Goal: Check status: Check status

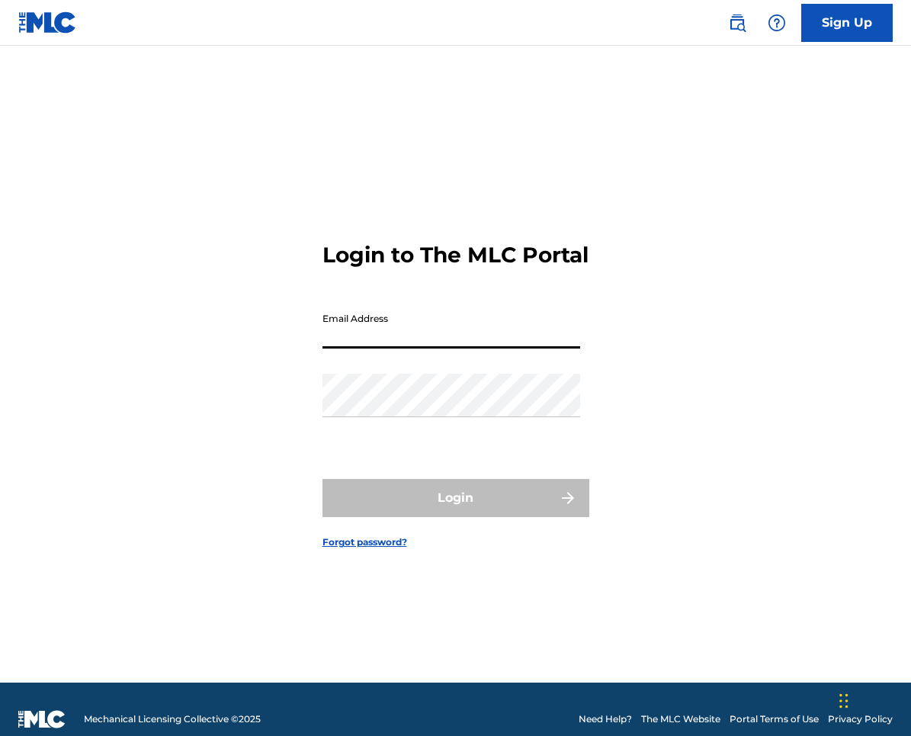
click at [565, 323] on body "Consent Details [#IABV2SETTINGS#] About This website uses cookies We use cookie…" at bounding box center [455, 368] width 911 height 736
click at [438, 348] on input "Email Address" at bounding box center [451, 326] width 258 height 43
type input "[PERSON_NAME][EMAIL_ADDRESS][PERSON_NAME][DOMAIN_NAME]"
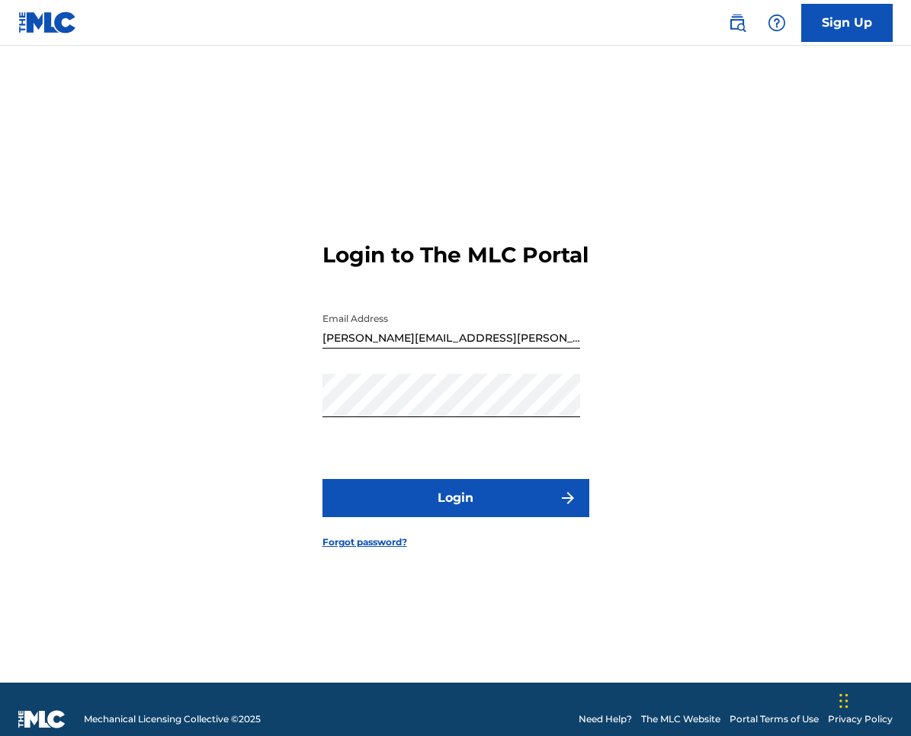
click at [493, 538] on form "Login to The MLC Portal Email Address [PERSON_NAME][EMAIL_ADDRESS][PERSON_NAME]…" at bounding box center [455, 383] width 267 height 598
click at [502, 511] on button "Login" at bounding box center [455, 498] width 267 height 38
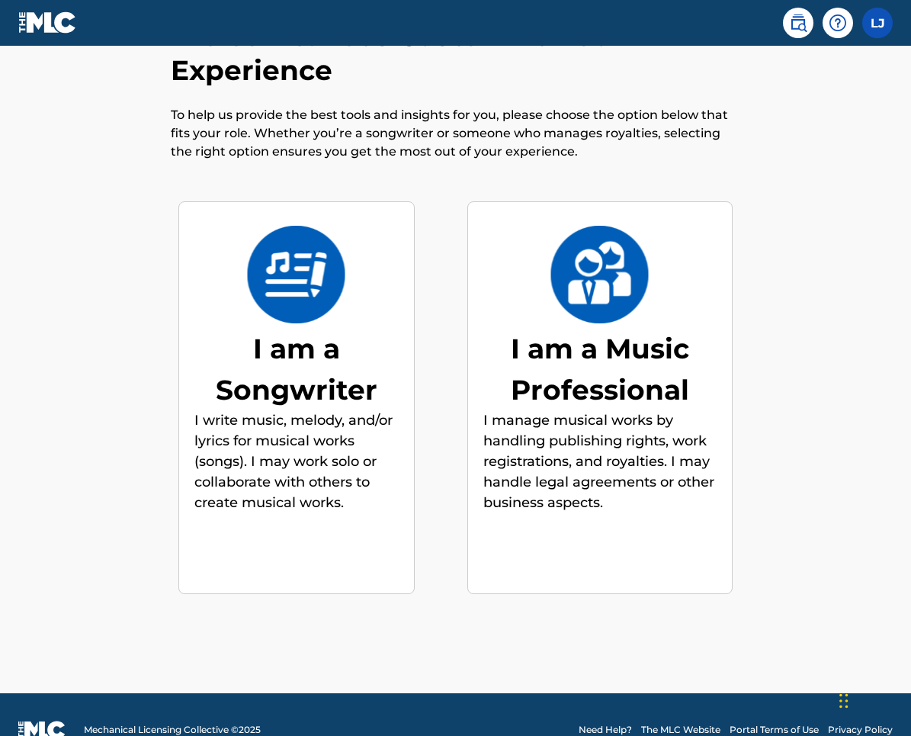
click at [343, 255] on img at bounding box center [296, 275] width 100 height 98
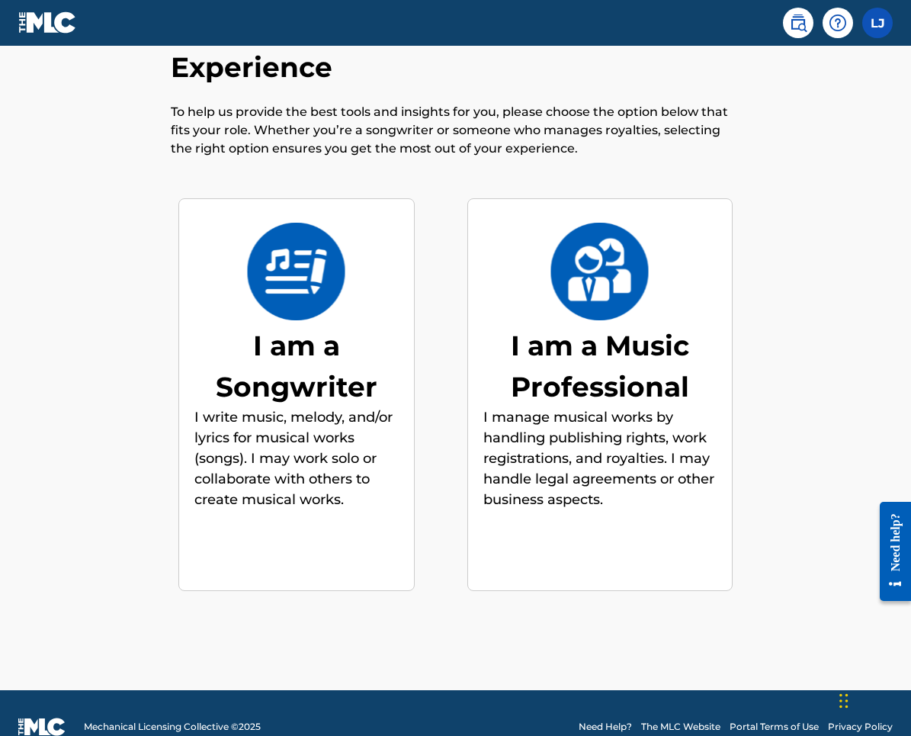
scroll to position [69, 0]
click at [316, 307] on img at bounding box center [296, 272] width 100 height 98
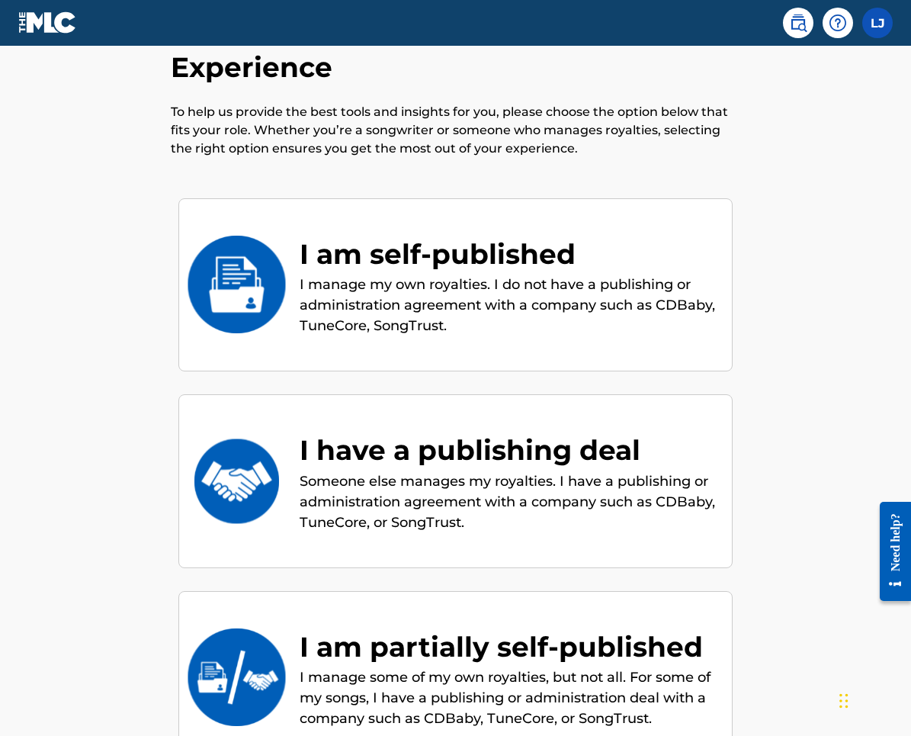
click at [479, 332] on p "I manage my own royalties. I do not have a publishing or administration agreeme…" at bounding box center [508, 305] width 417 height 62
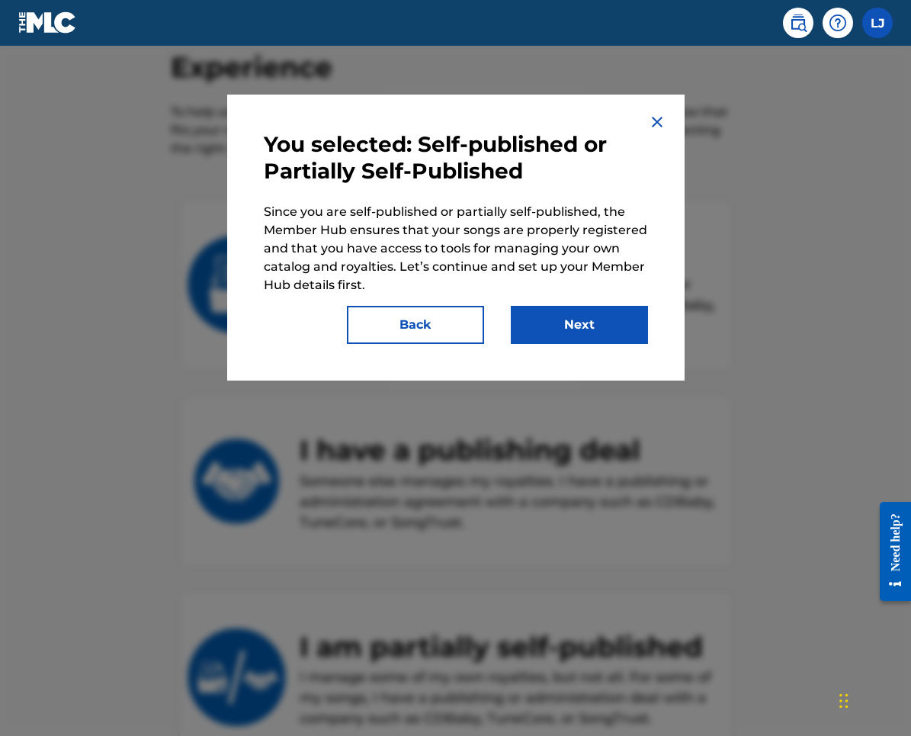
click at [565, 322] on button "Next" at bounding box center [579, 325] width 137 height 38
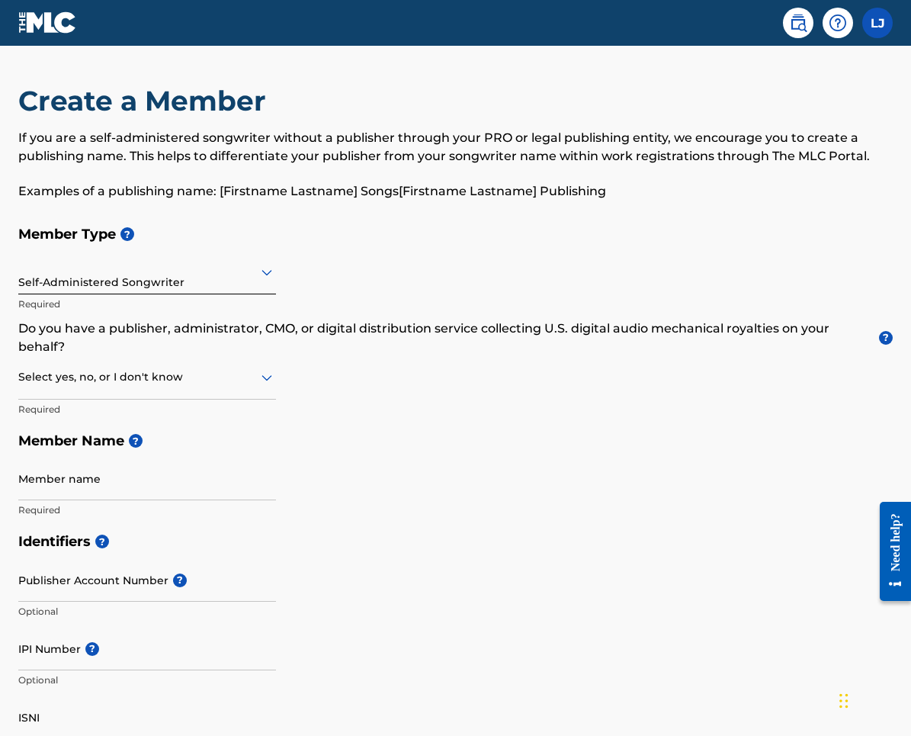
click at [42, 22] on img at bounding box center [47, 22] width 59 height 22
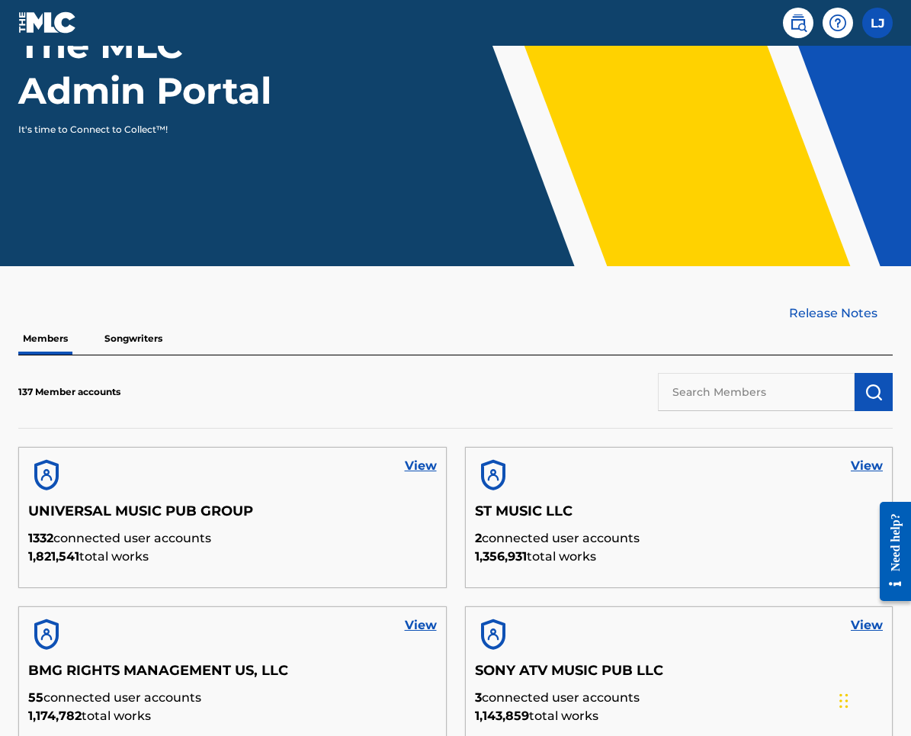
scroll to position [188, 0]
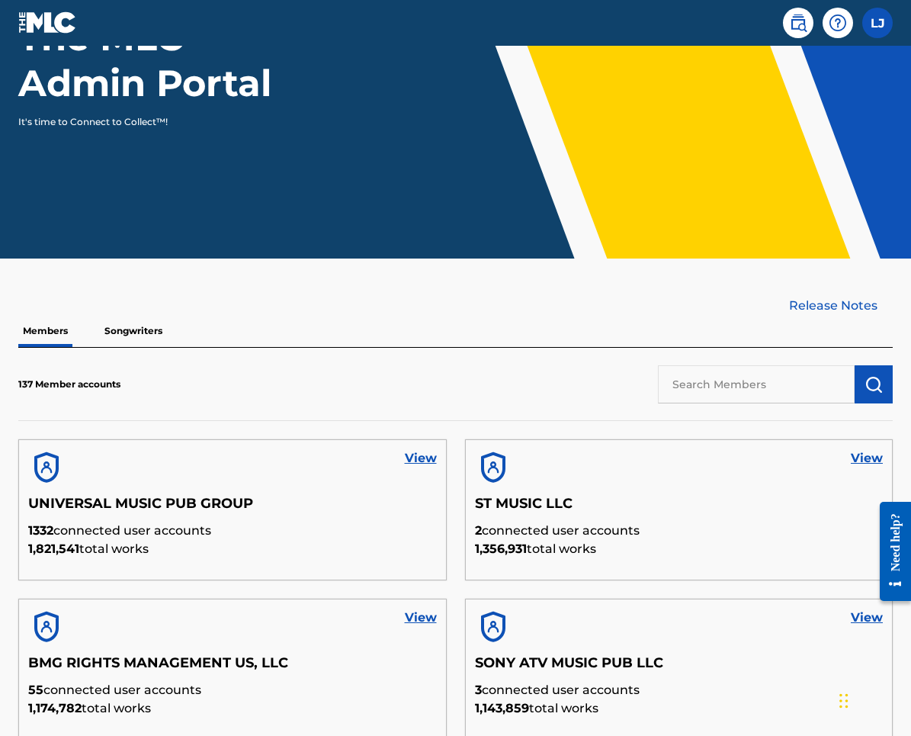
click at [429, 460] on link "View" at bounding box center [421, 458] width 32 height 18
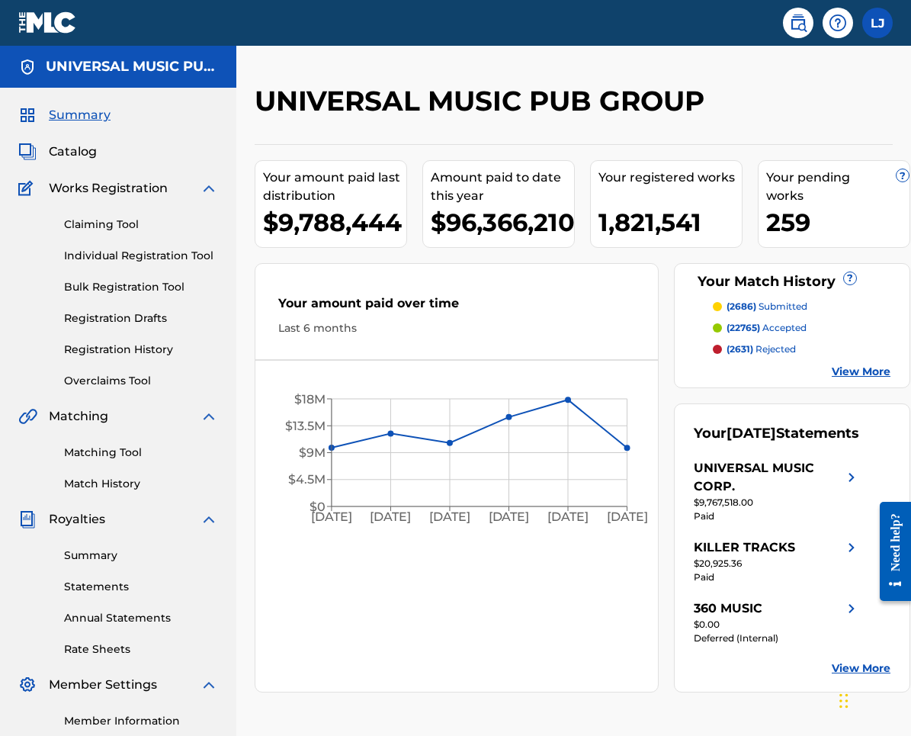
click at [145, 357] on link "Registration History" at bounding box center [141, 349] width 154 height 16
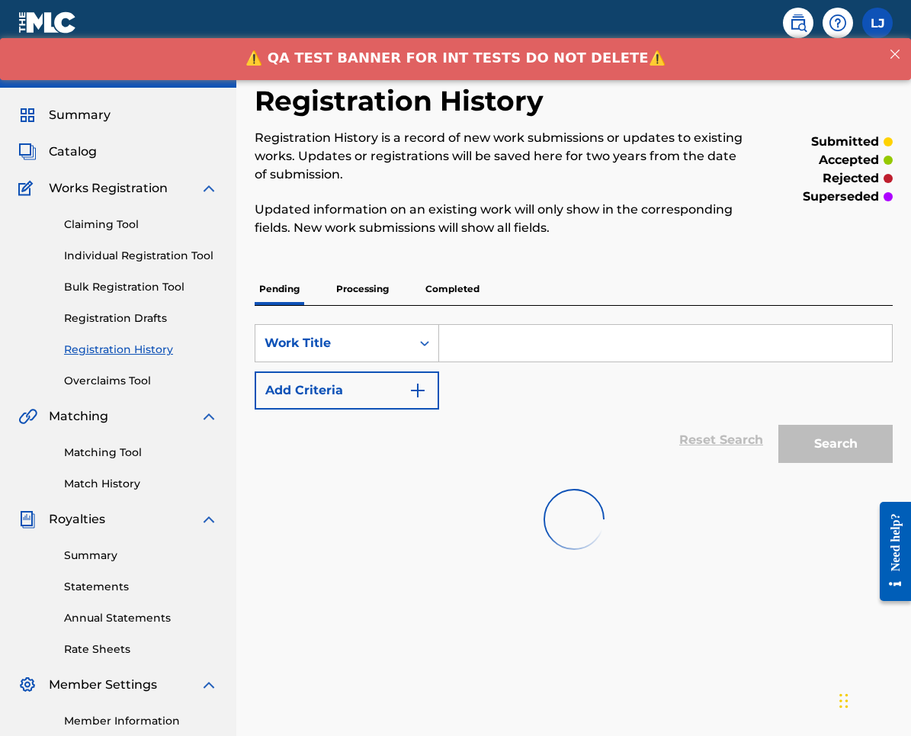
click at [455, 284] on p "Completed" at bounding box center [452, 289] width 63 height 32
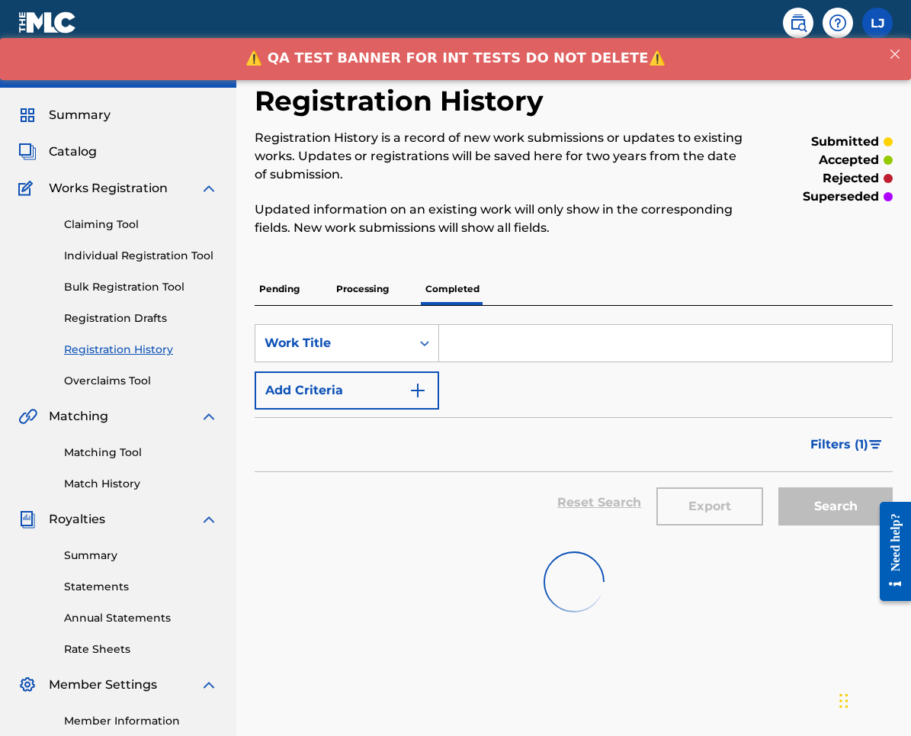
click at [515, 349] on input "Search Form" at bounding box center [665, 343] width 453 height 37
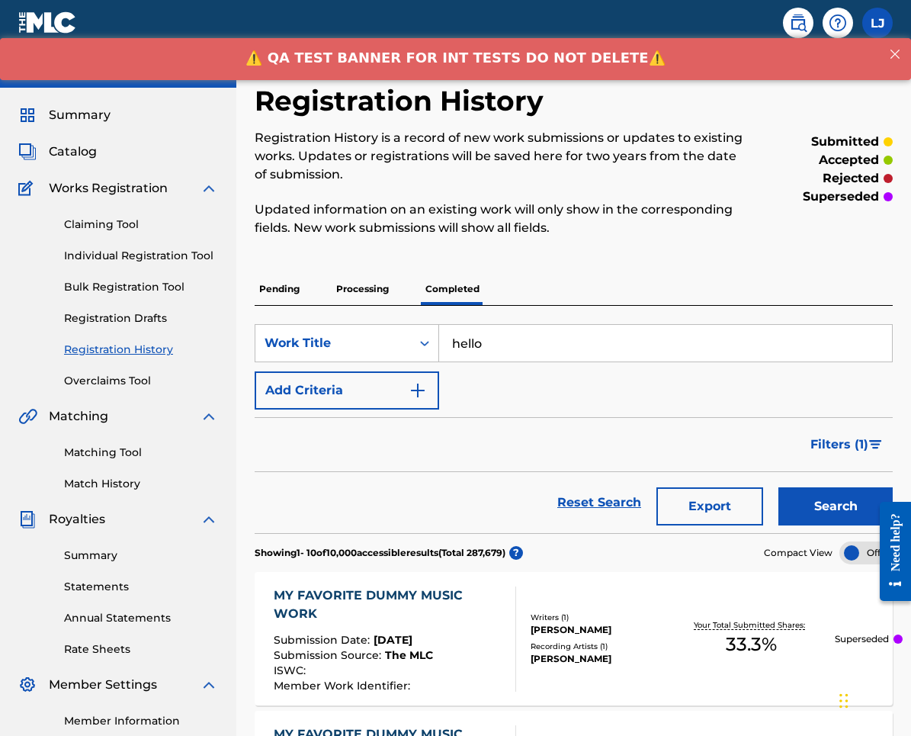
type input "hello"
click at [832, 499] on button "Search" at bounding box center [835, 506] width 114 height 38
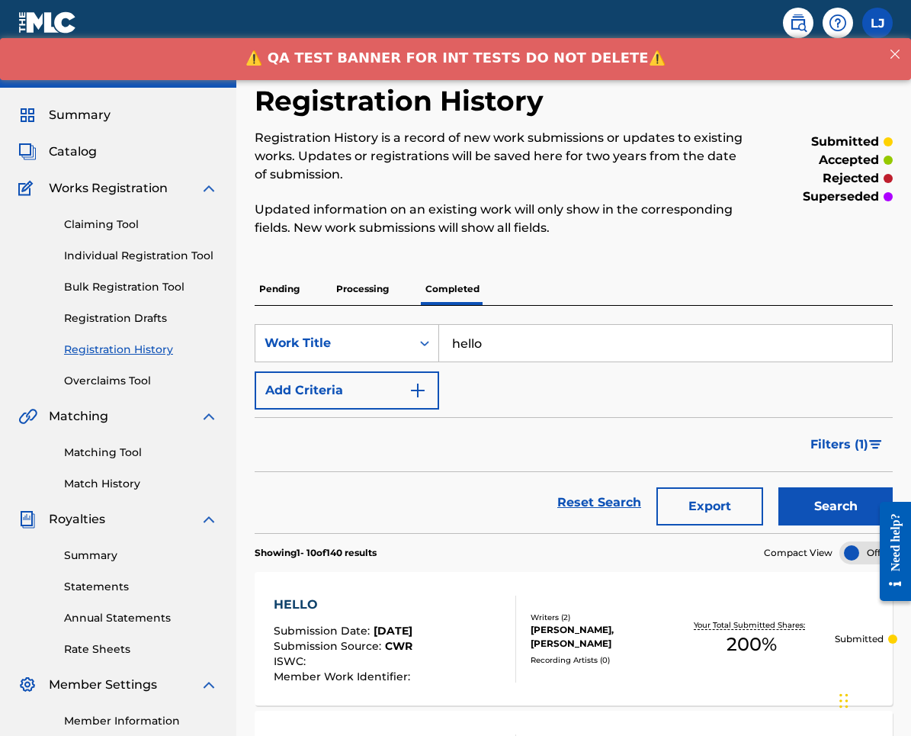
click at [832, 510] on button "Search" at bounding box center [835, 506] width 114 height 38
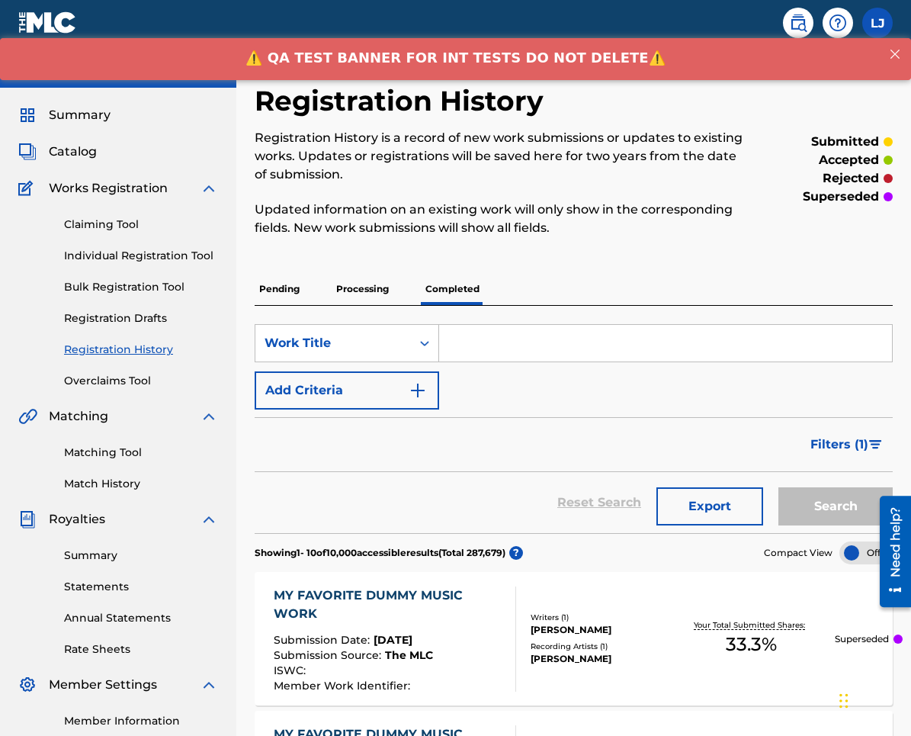
click at [569, 338] on input "Search Form" at bounding box center [665, 343] width 453 height 37
type input "hello"
click at [834, 502] on button "Search" at bounding box center [835, 506] width 114 height 38
